Goal: Transaction & Acquisition: Purchase product/service

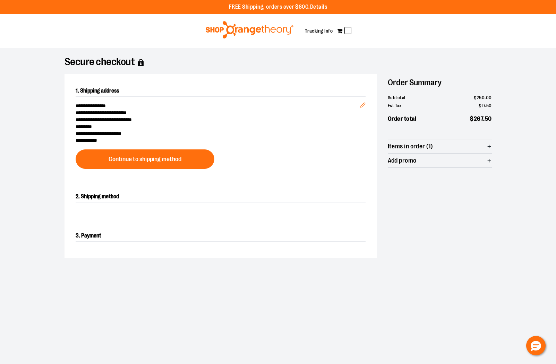
click at [489, 151] on span "Items in order (1)" at bounding box center [440, 146] width 104 height 14
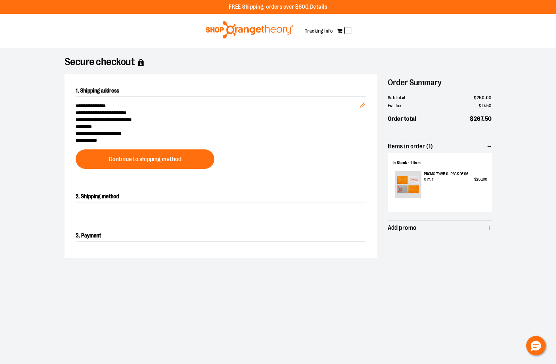
click at [487, 147] on icon "button" at bounding box center [489, 146] width 5 height 5
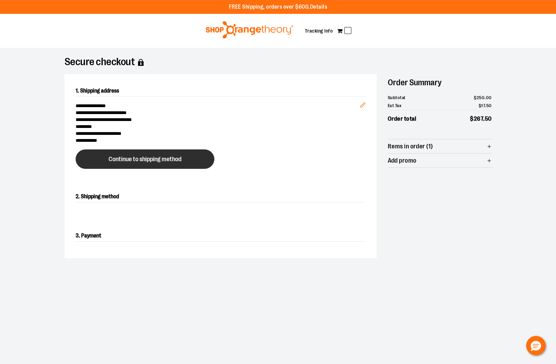
click at [95, 159] on button "Continue to shipping method" at bounding box center [145, 158] width 139 height 19
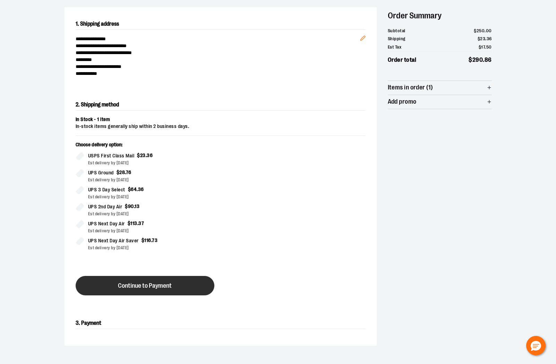
scroll to position [125, 0]
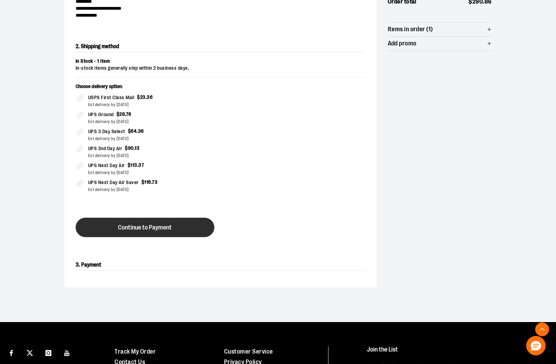
click at [132, 233] on button "Continue to Payment" at bounding box center [145, 227] width 139 height 19
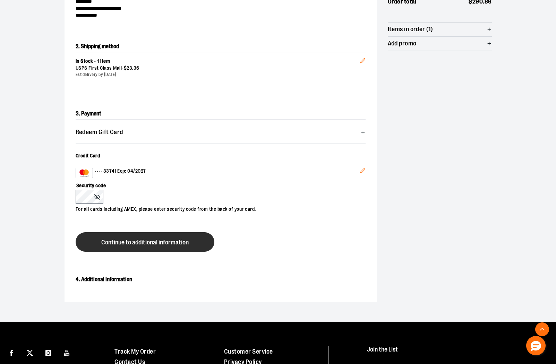
click at [124, 243] on span "Continue to additional information" at bounding box center [144, 242] width 87 height 7
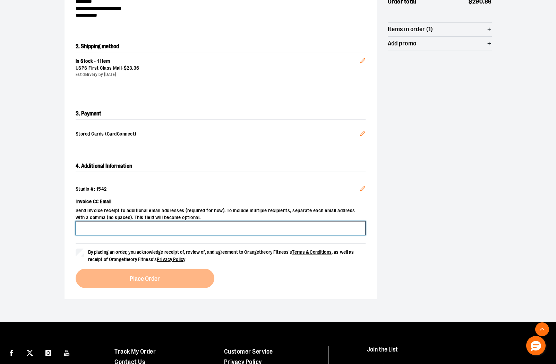
click at [155, 225] on input "Invoice CC Email" at bounding box center [221, 228] width 290 height 14
type input "**********"
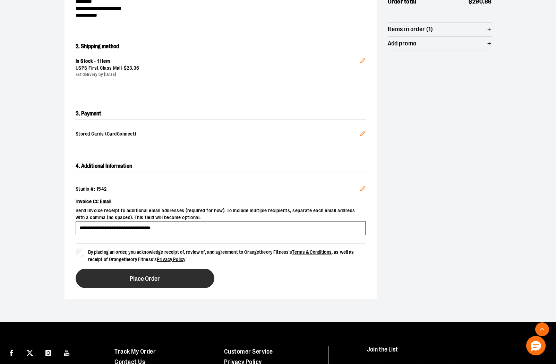
click at [125, 281] on button "Place Order" at bounding box center [145, 278] width 139 height 19
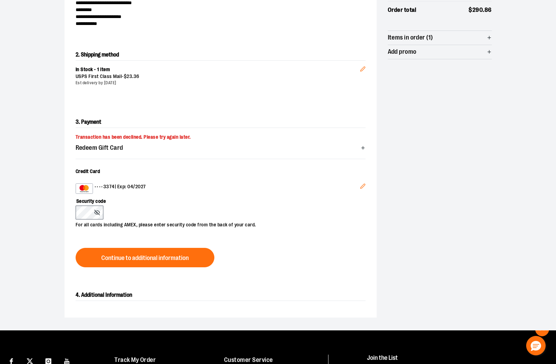
scroll to position [109, 0]
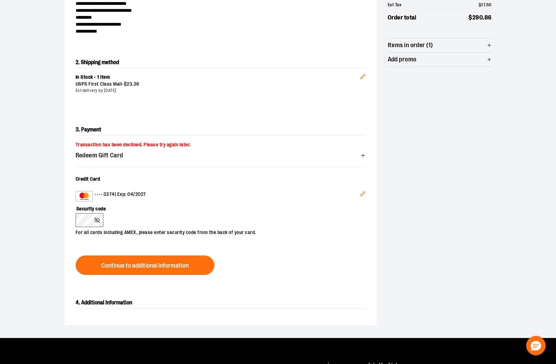
click at [149, 222] on div "Security code For all cards including AMEX, please enter security code from the…" at bounding box center [217, 218] width 283 height 35
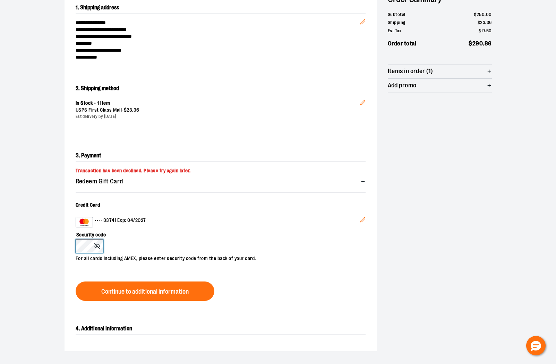
scroll to position [81, 0]
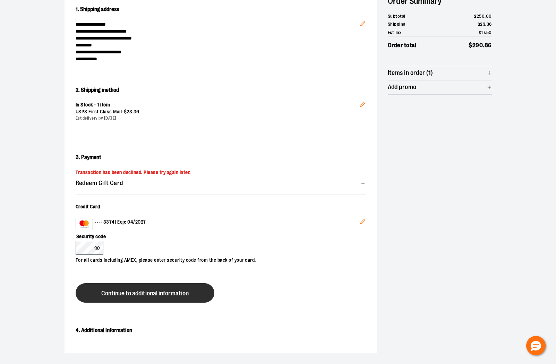
click at [163, 294] on span "Continue to additional information" at bounding box center [144, 293] width 87 height 7
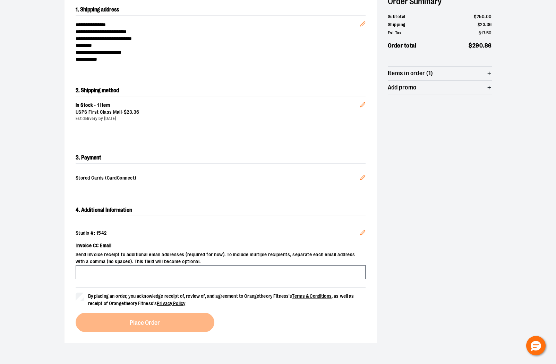
scroll to position [82, 0]
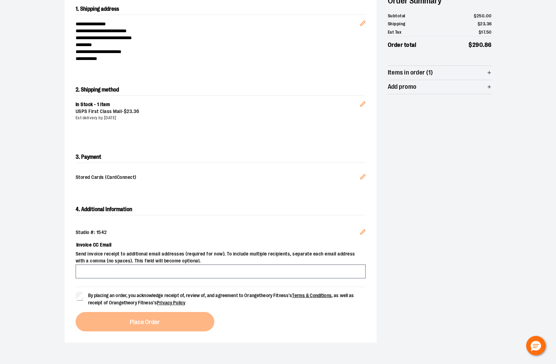
drag, startPoint x: 164, startPoint y: 261, endPoint x: 165, endPoint y: 267, distance: 5.9
click at [164, 266] on div "Invoice CC Email Send invoice receipt to additional email addresses (required f…" at bounding box center [221, 259] width 290 height 40
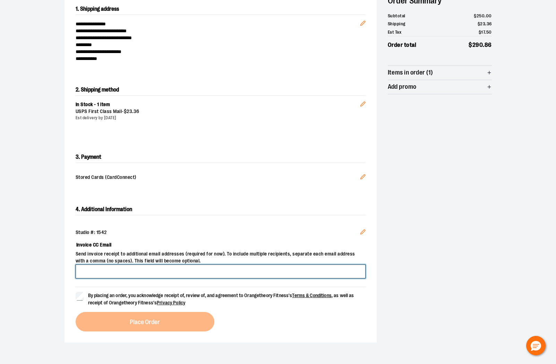
click at [165, 269] on input "Invoice CC Email" at bounding box center [221, 272] width 290 height 14
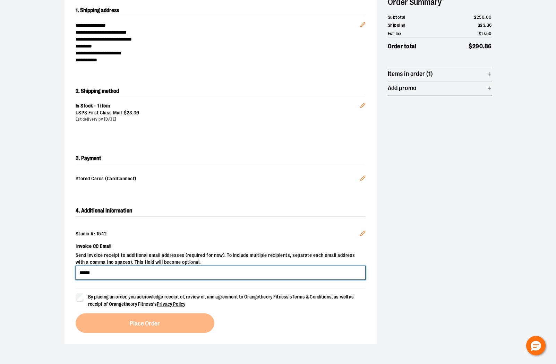
scroll to position [81, 0]
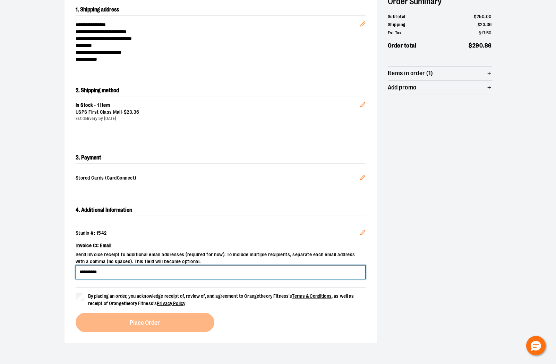
type input "**********"
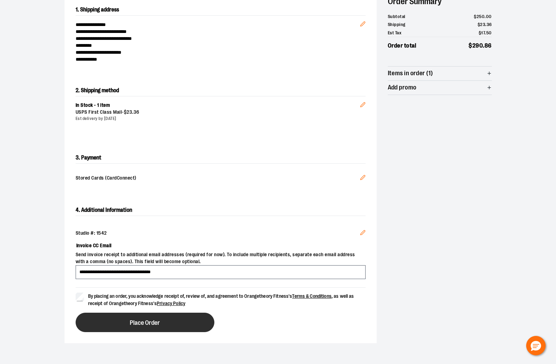
click at [147, 324] on span "Place Order" at bounding box center [145, 323] width 30 height 7
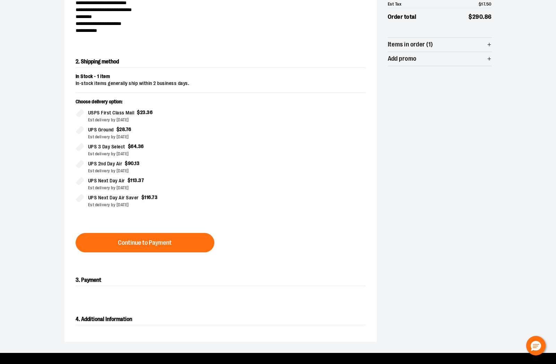
scroll to position [113, 0]
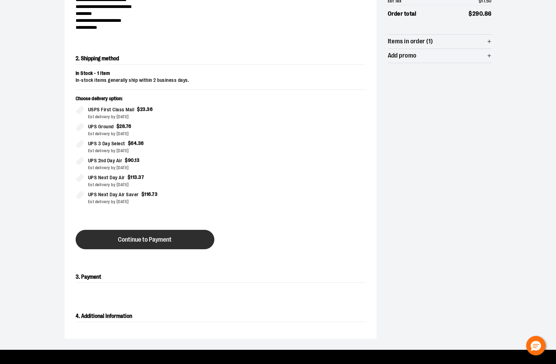
click at [191, 238] on button "Continue to Payment" at bounding box center [145, 239] width 139 height 19
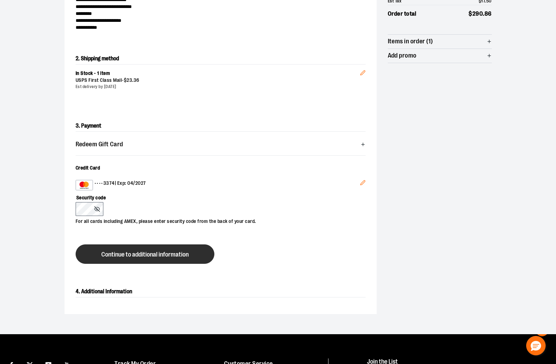
click at [107, 250] on button "Continue to additional information" at bounding box center [145, 253] width 139 height 19
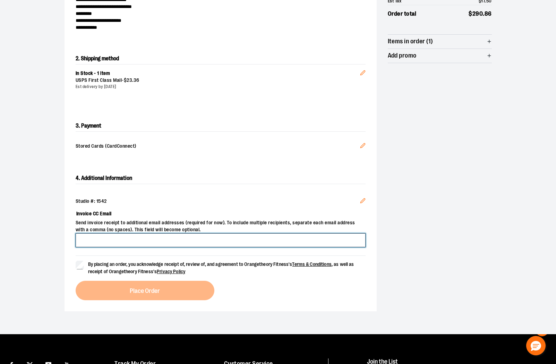
click at [137, 241] on input "Invoice CC Email" at bounding box center [221, 240] width 290 height 14
type input "**********"
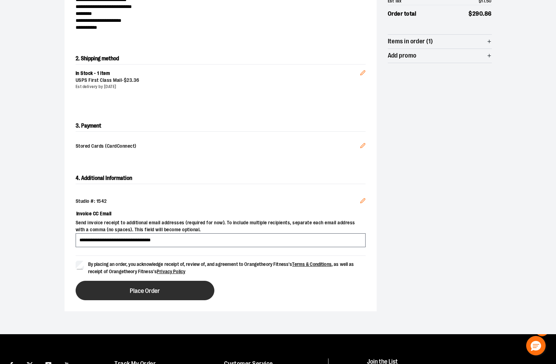
click at [106, 281] on button "Place Order" at bounding box center [145, 290] width 139 height 19
